Goal: Information Seeking & Learning: Learn about a topic

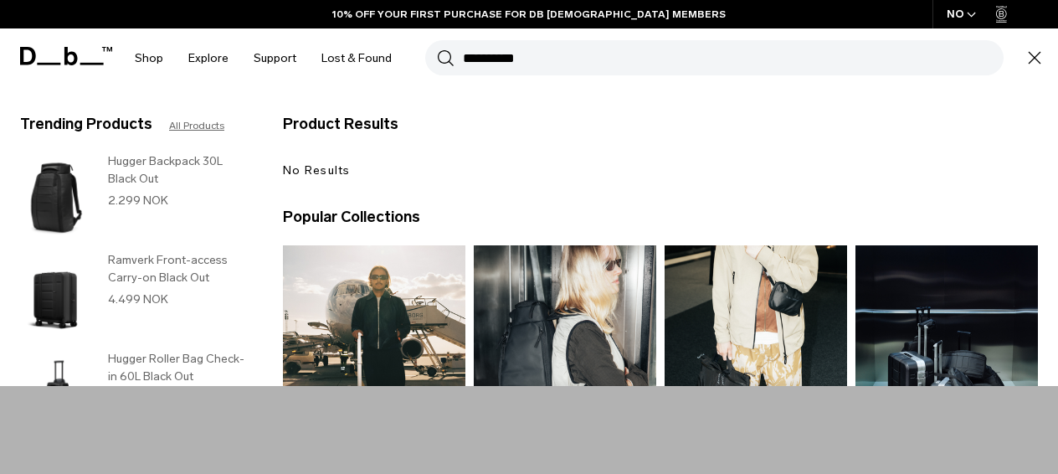
type input "**********"
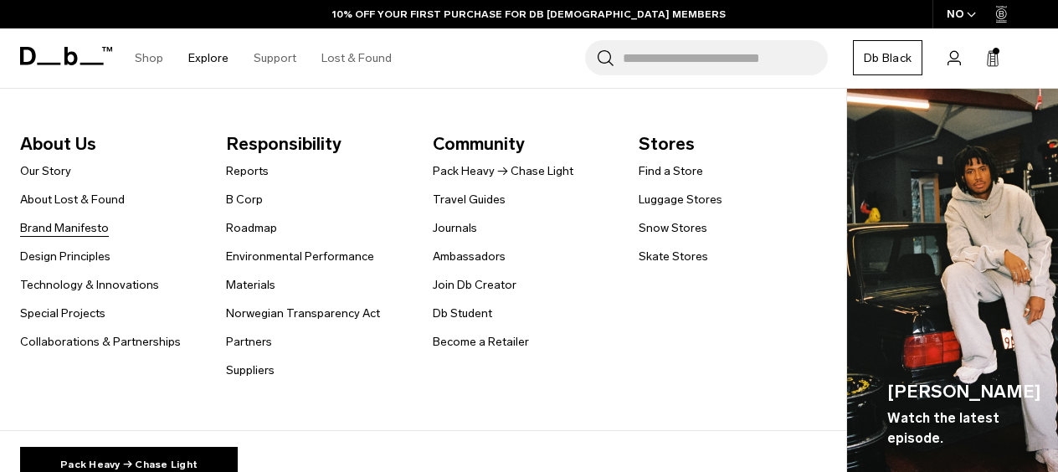
click at [59, 224] on link "Brand Manifesto" at bounding box center [64, 228] width 89 height 18
click at [251, 204] on link "B Corp" at bounding box center [244, 200] width 37 height 18
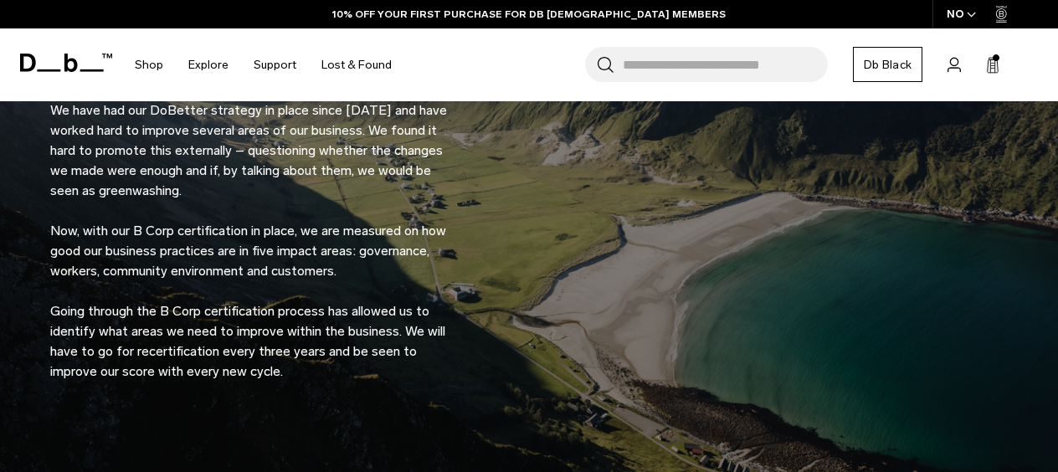
scroll to position [1377, 0]
drag, startPoint x: 295, startPoint y: 381, endPoint x: 326, endPoint y: 355, distance: 41.0
click at [319, 360] on div "Why we chose B Corp certification We have had our DoBetter strategy in place si…" at bounding box center [528, 174] width 957 height 514
click at [327, 355] on p "We have had our DoBetter strategy in place since 2020 and have worked hard to i…" at bounding box center [251, 229] width 402 height 301
click at [332, 365] on p "We have had our DoBetter strategy in place since 2020 and have worked hard to i…" at bounding box center [251, 229] width 402 height 301
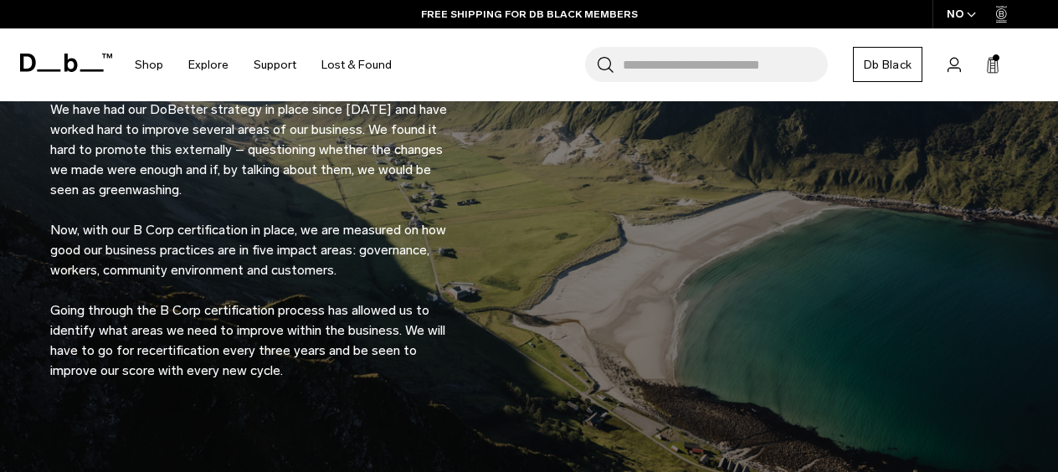
drag, startPoint x: 332, startPoint y: 371, endPoint x: 349, endPoint y: 352, distance: 24.9
click at [349, 352] on p "We have had our DoBetter strategy in place since 2020 and have worked hard to i…" at bounding box center [251, 229] width 402 height 301
copy p "be seen to improve our score with every new cycle."
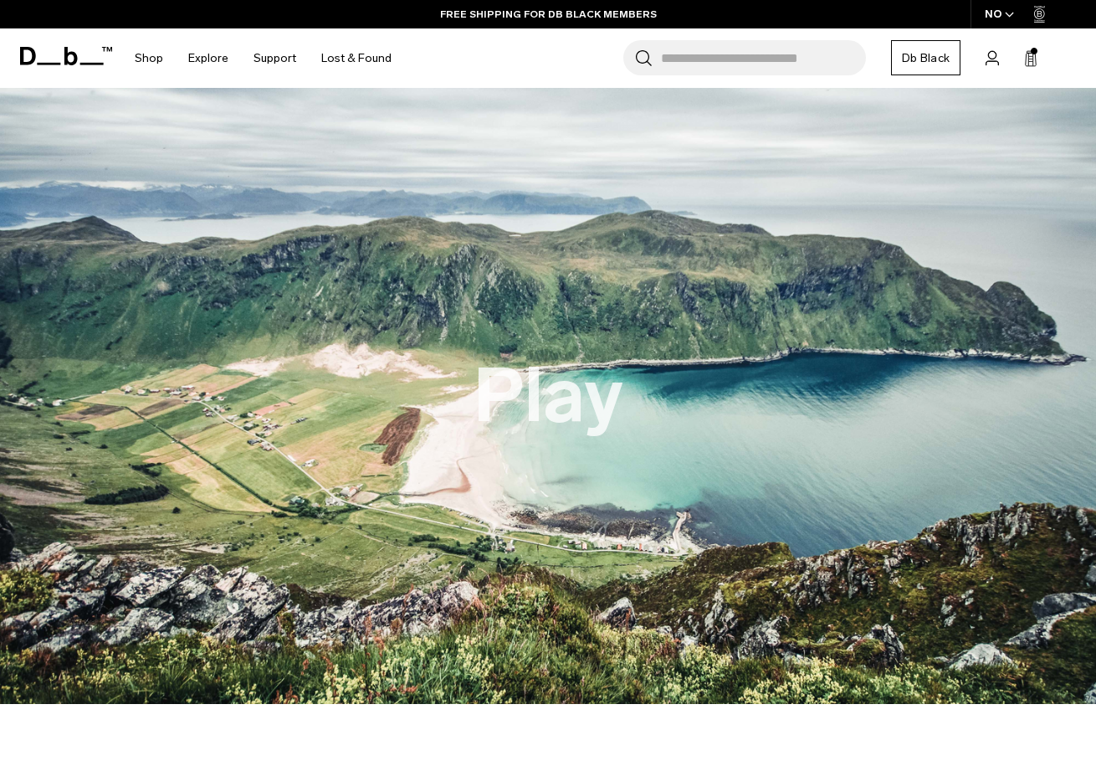
click at [552, 418] on button "Play" at bounding box center [548, 395] width 151 height 83
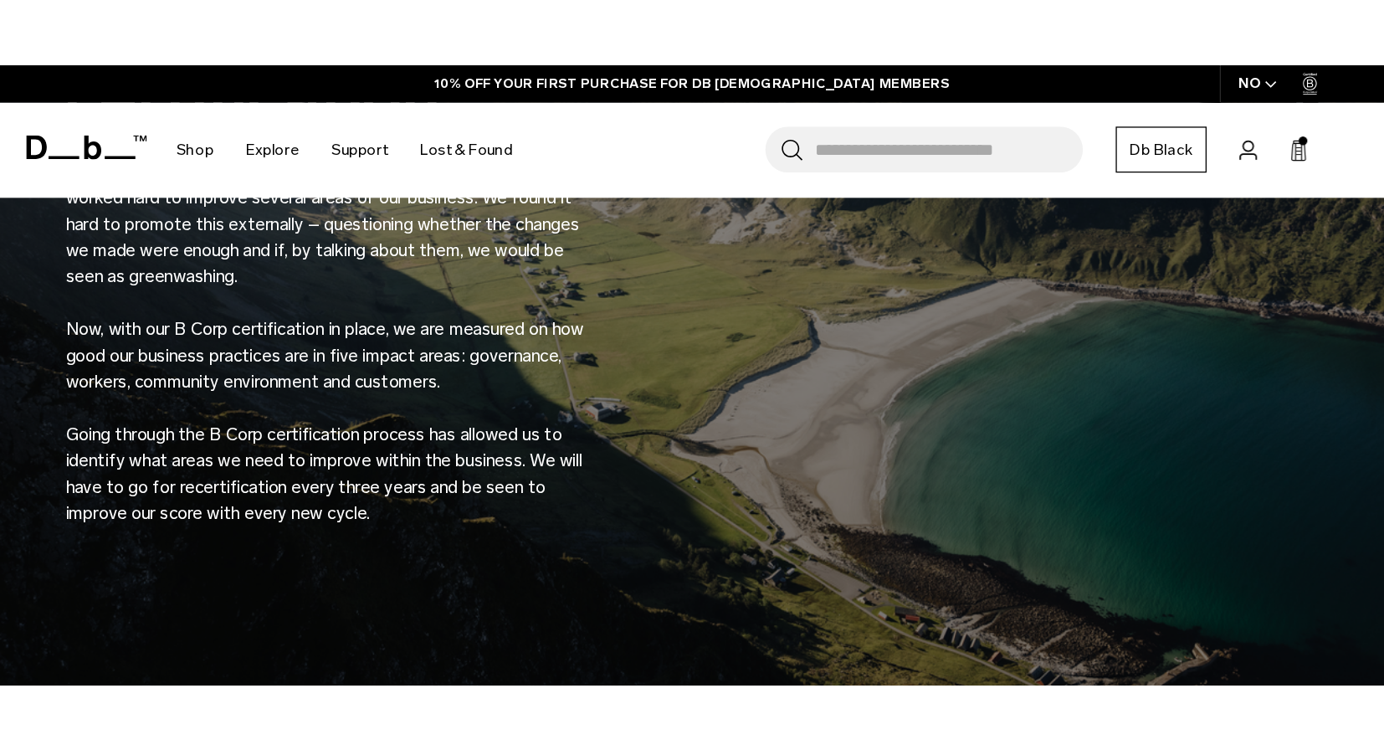
scroll to position [1407, 0]
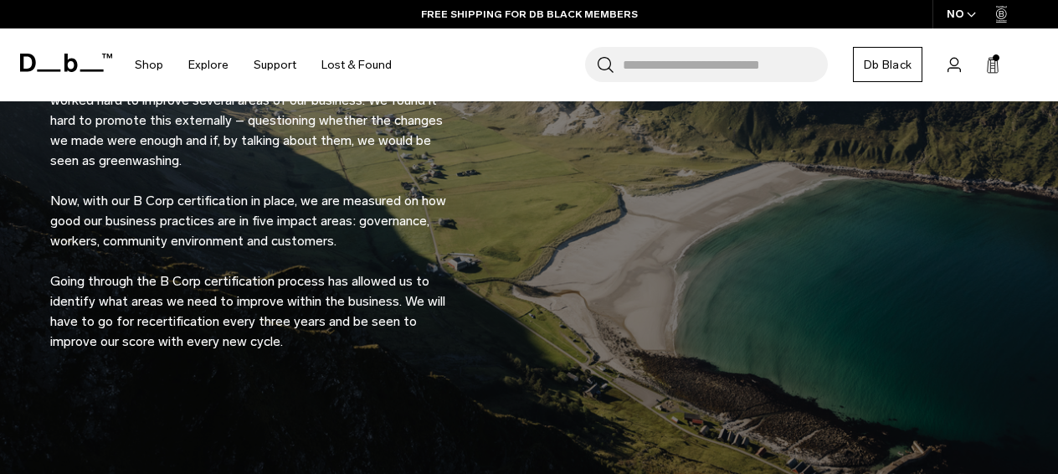
drag, startPoint x: 291, startPoint y: 342, endPoint x: 359, endPoint y: 322, distance: 70.7
click at [359, 322] on p "We have had our DoBetter strategy in place since 2020 and have worked hard to i…" at bounding box center [251, 200] width 402 height 301
copy p "seen to improve our score with every new cycle."
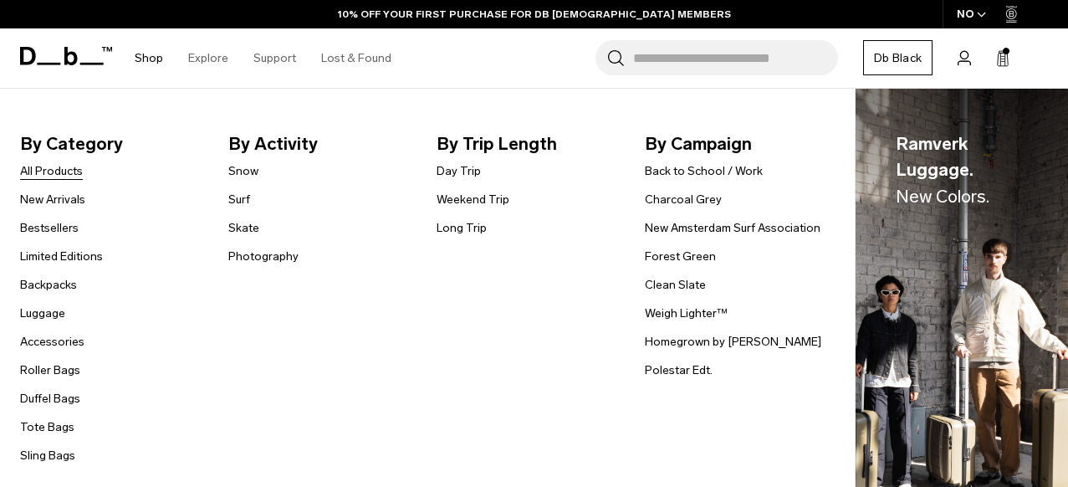
click at [69, 173] on link "All Products" at bounding box center [51, 171] width 63 height 18
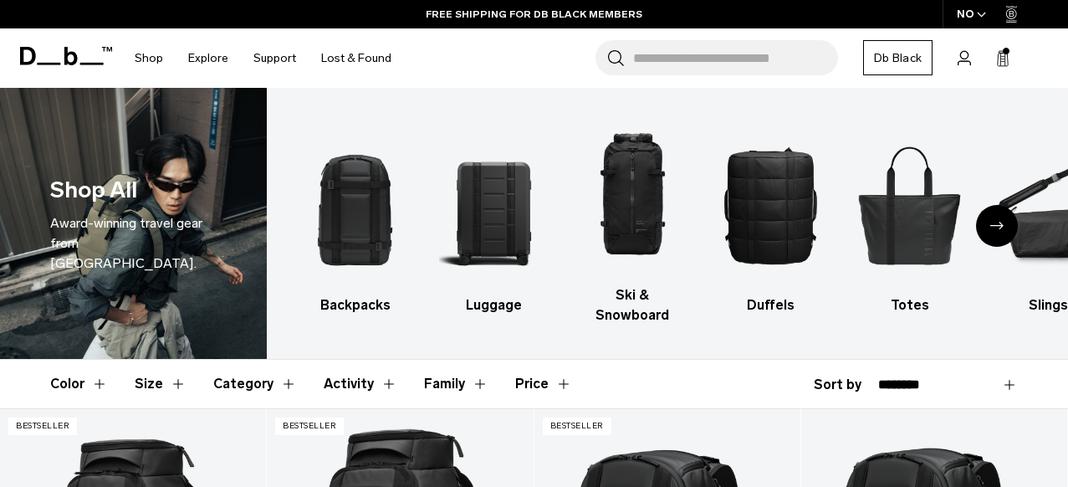
click at [137, 366] on button "Size" at bounding box center [161, 384] width 52 height 49
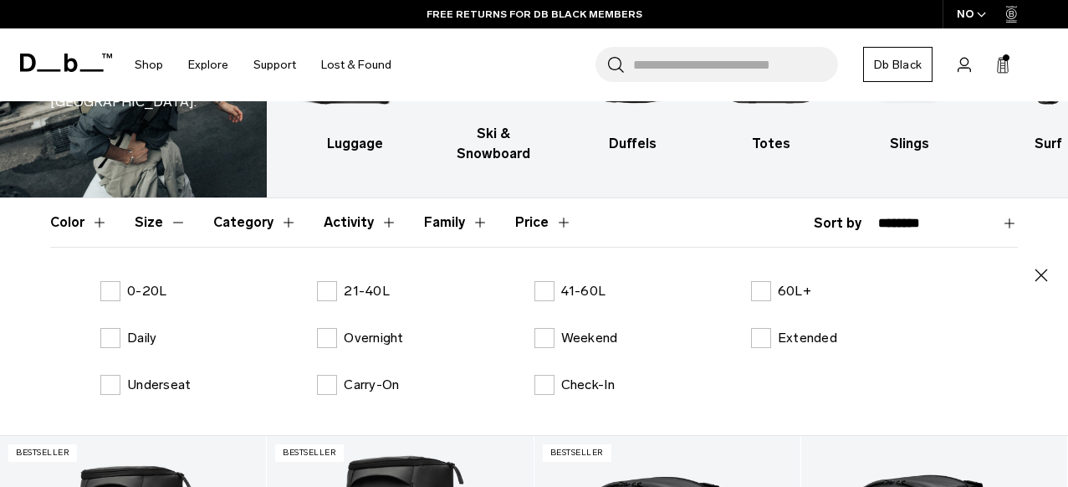
scroll to position [166, 0]
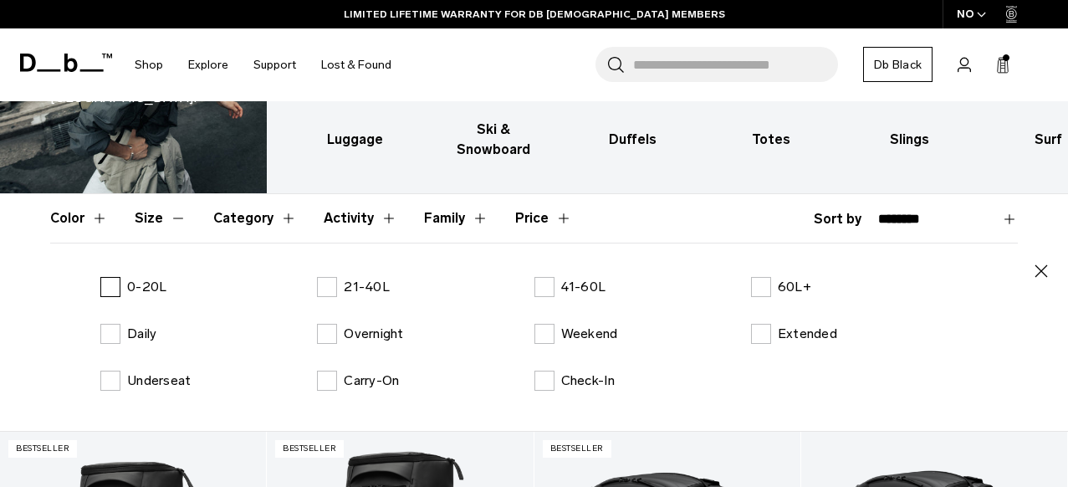
click at [125, 277] on label "0-20L" at bounding box center [133, 287] width 66 height 20
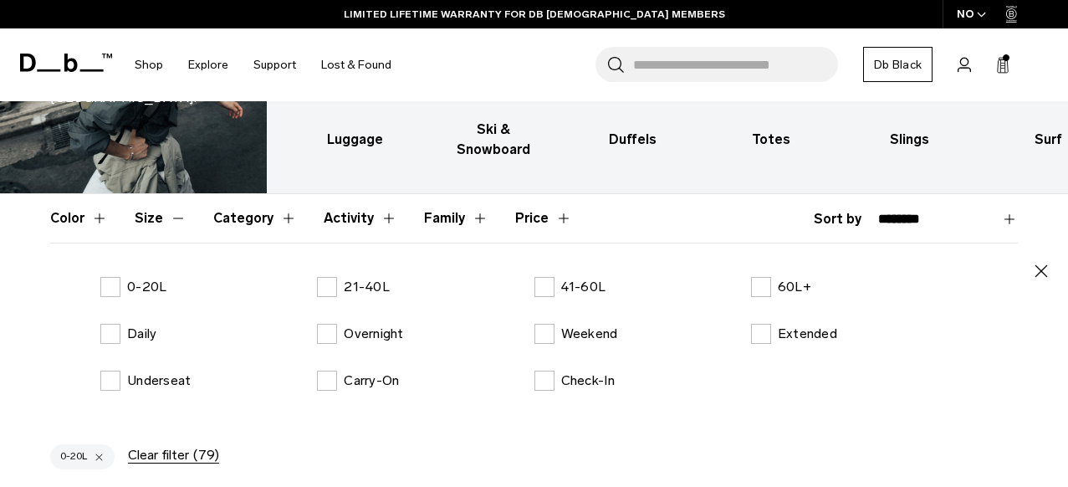
click at [1033, 261] on icon "button" at bounding box center [1042, 271] width 20 height 20
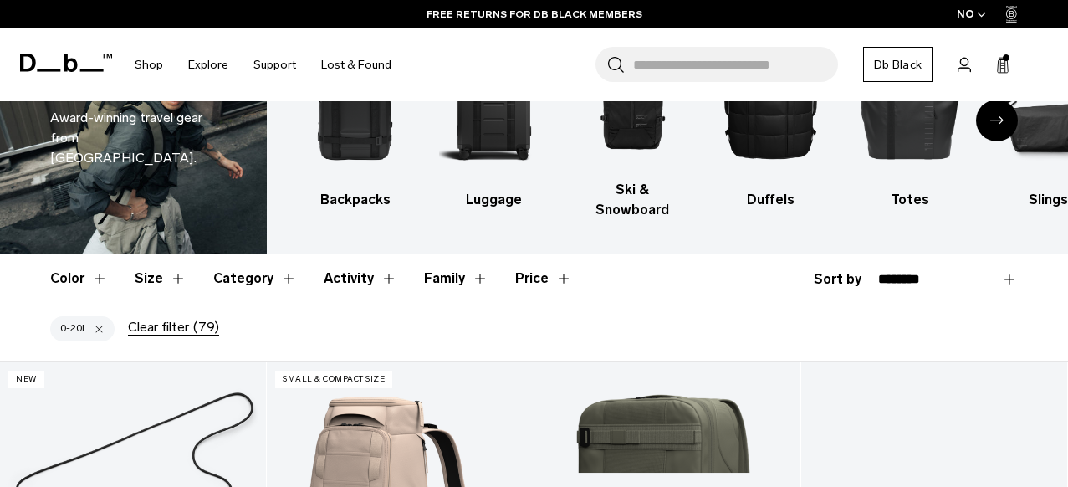
scroll to position [107, 0]
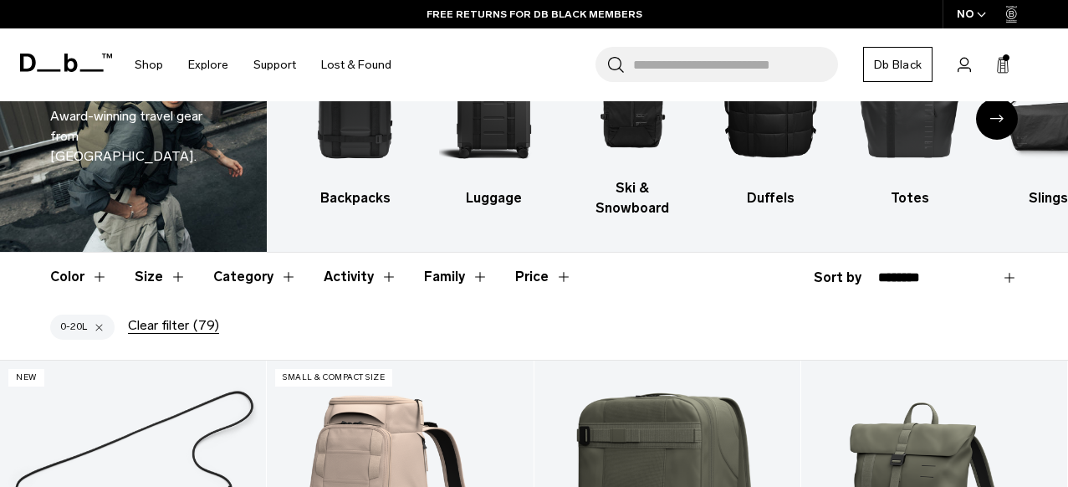
click at [161, 256] on button "Size" at bounding box center [161, 277] width 52 height 49
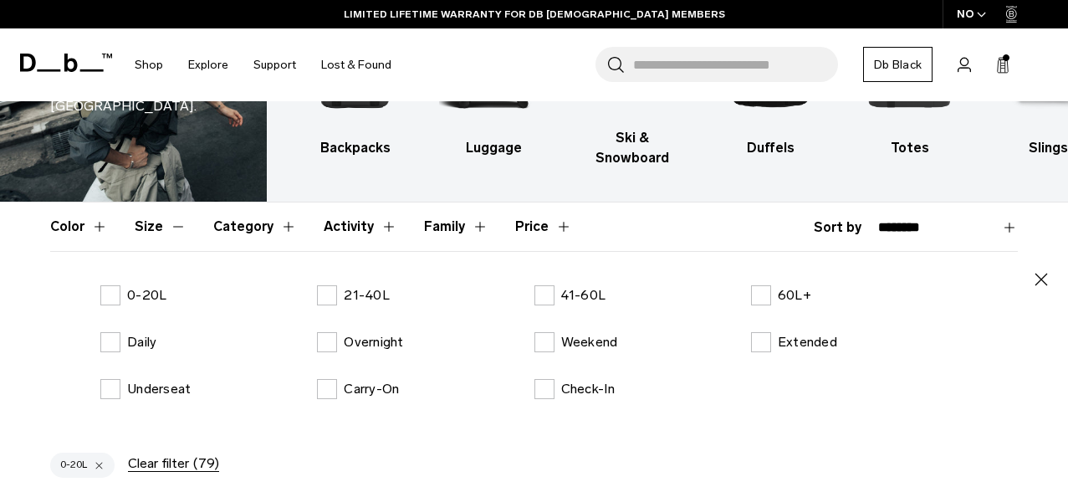
scroll to position [177, 0]
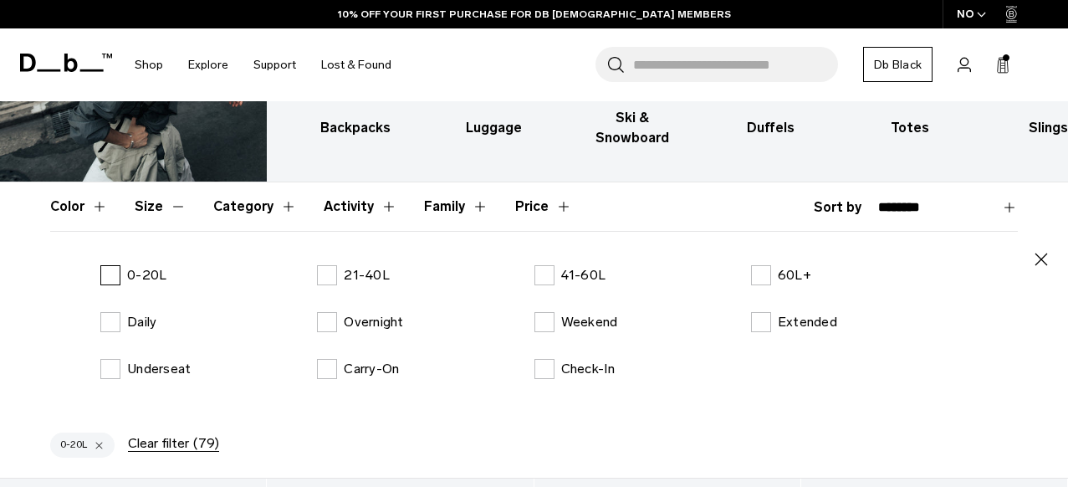
click at [113, 265] on label "0-20L" at bounding box center [133, 275] width 66 height 20
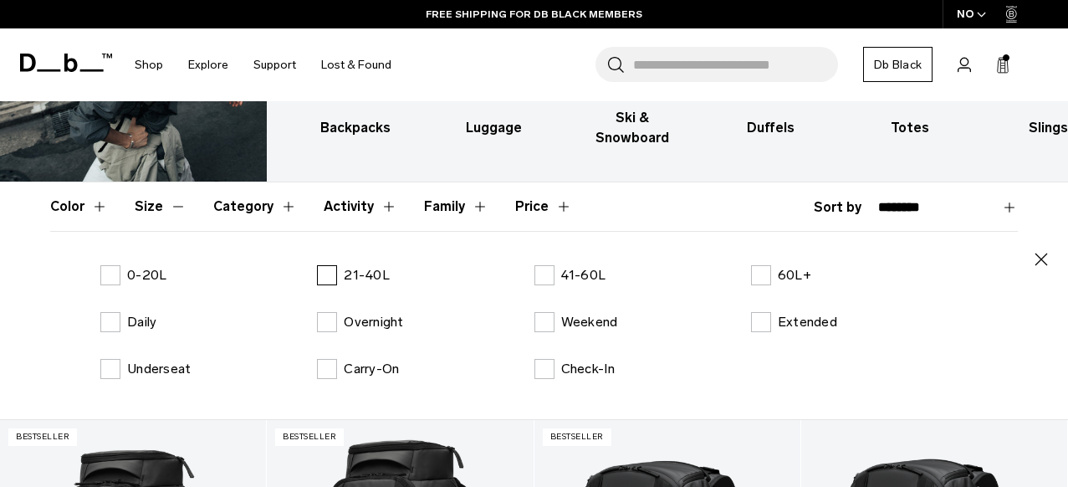
scroll to position [186, 0]
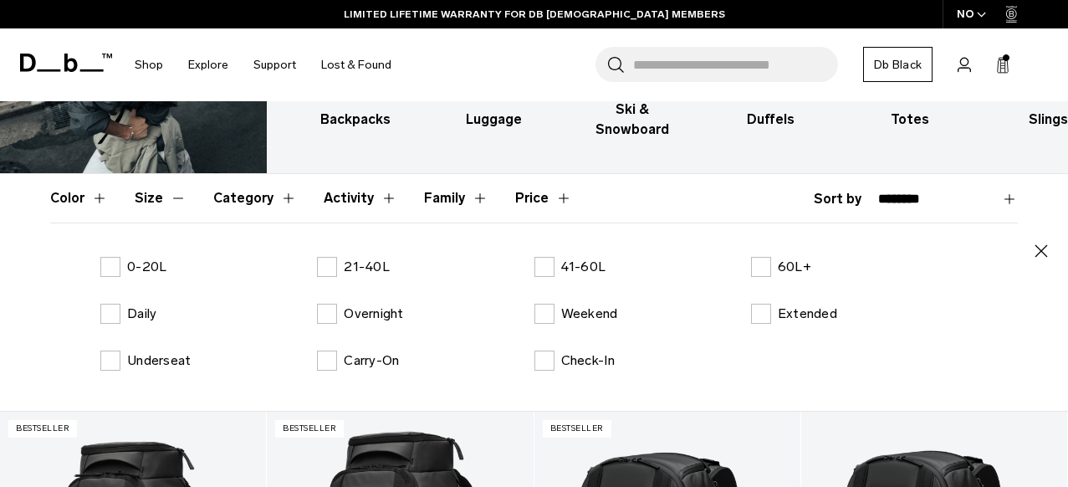
click at [679, 179] on header "Color Size Category Activity Family Price" at bounding box center [534, 198] width 968 height 49
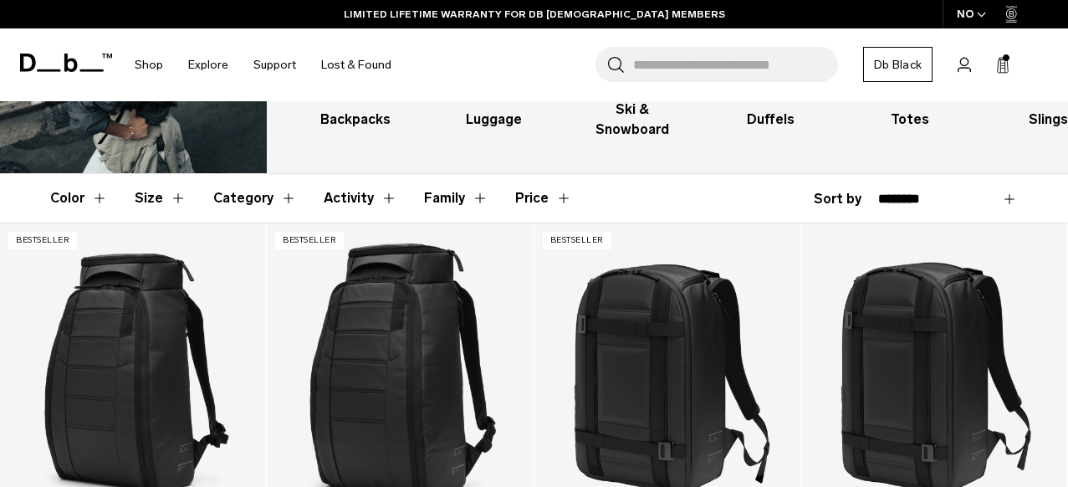
click at [725, 180] on header "Color Size Category Activity Family Price" at bounding box center [534, 198] width 968 height 49
click at [366, 180] on button "Activity" at bounding box center [361, 198] width 74 height 49
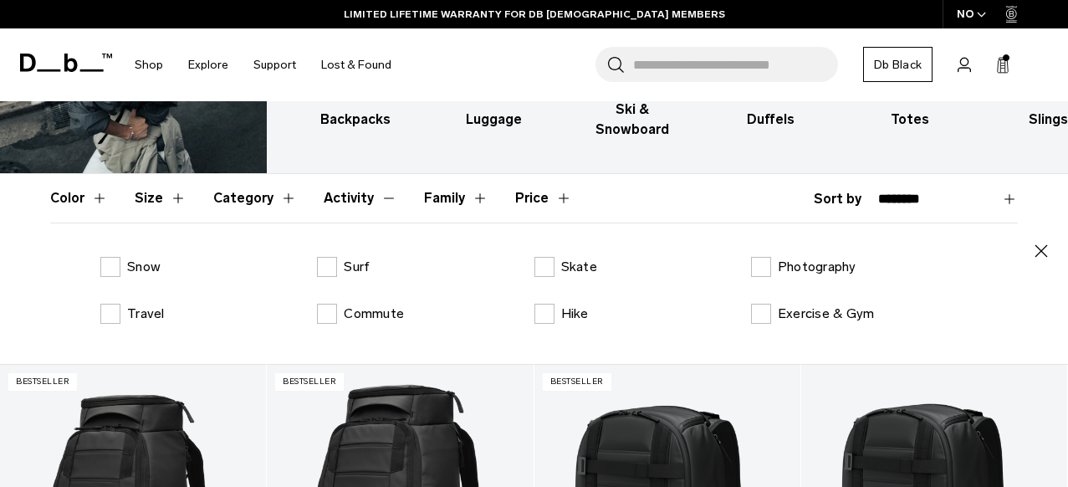
click at [229, 174] on button "Category" at bounding box center [255, 198] width 84 height 49
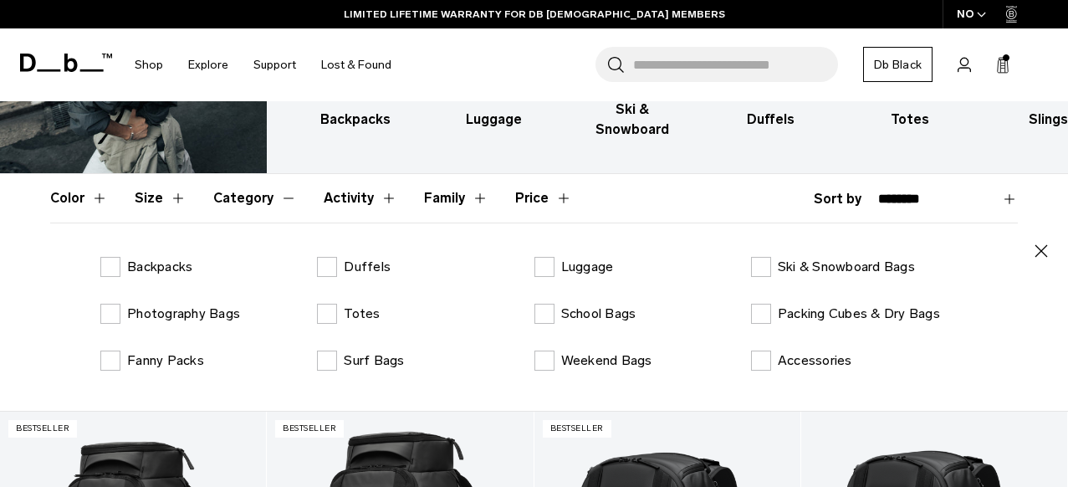
click at [156, 175] on button "Size" at bounding box center [161, 198] width 52 height 49
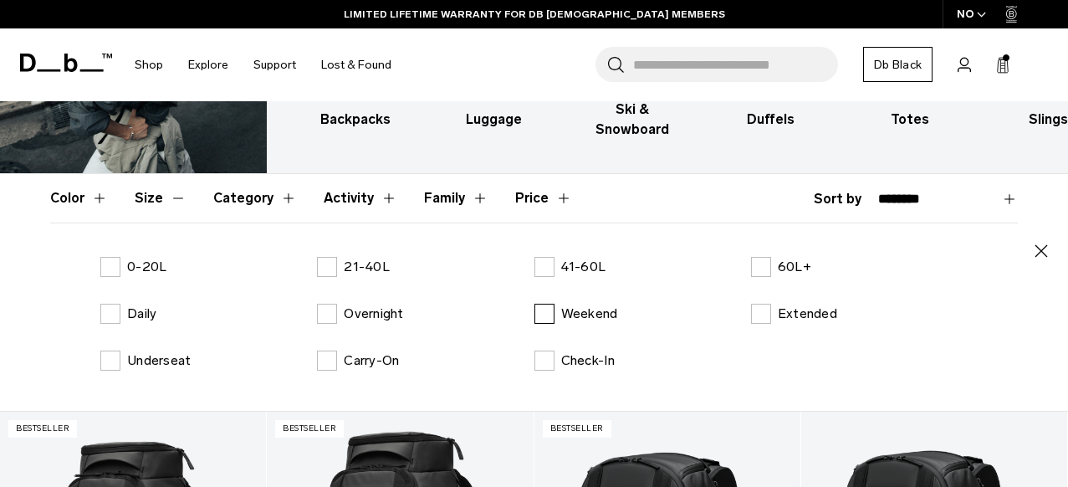
click at [547, 304] on label "Weekend" at bounding box center [577, 314] width 84 height 20
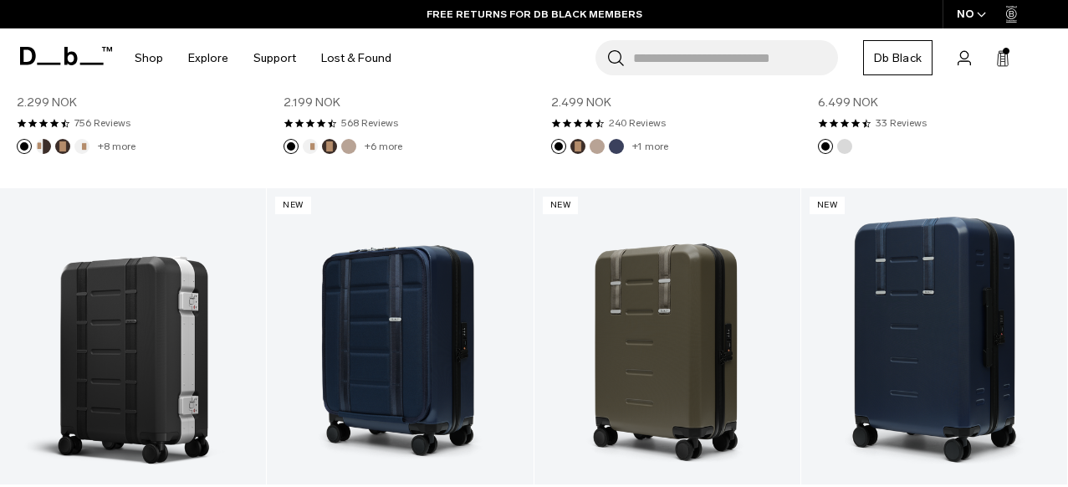
scroll to position [834, 0]
